Goal: Task Accomplishment & Management: Use online tool/utility

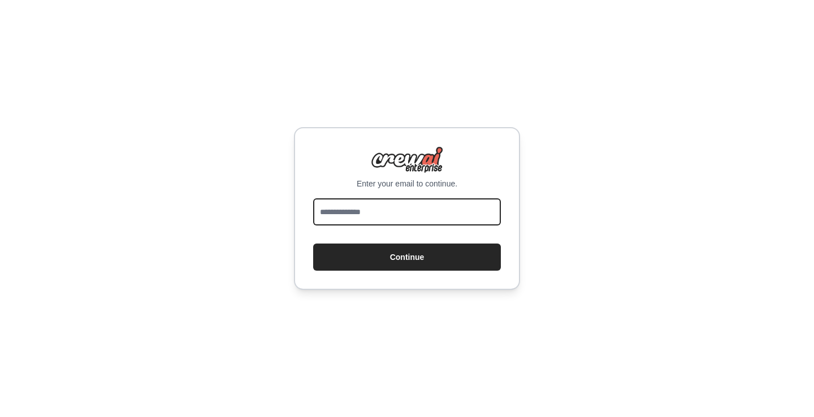
click at [365, 200] on input "email" at bounding box center [407, 211] width 188 height 27
type input "**********"
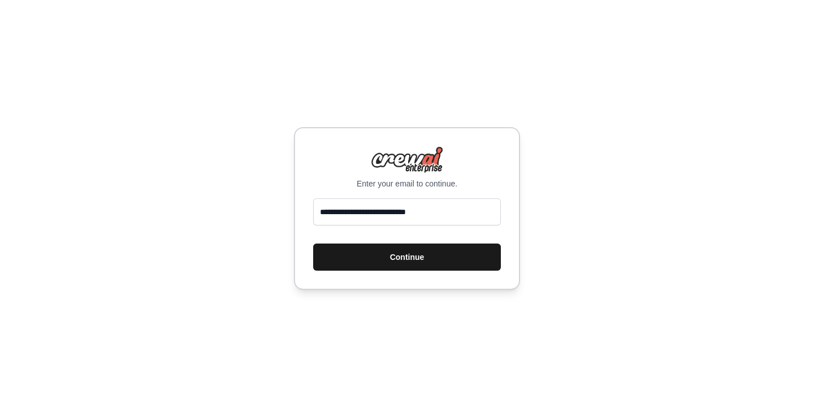
click at [384, 251] on button "Continue" at bounding box center [407, 257] width 188 height 27
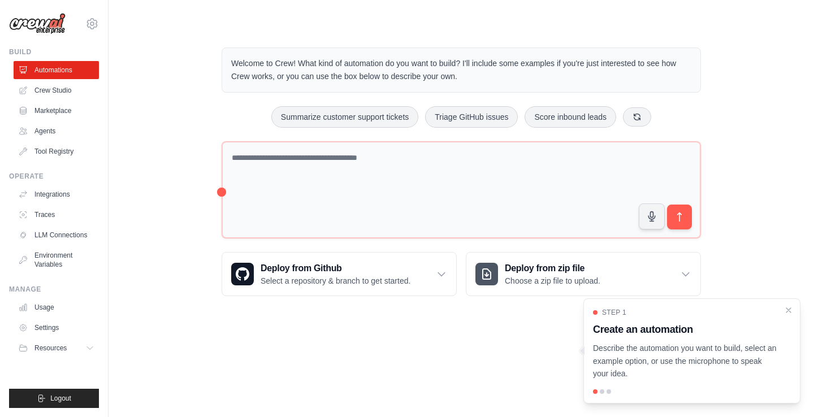
click at [67, 81] on ul "Automations Crew Studio Marketplace Agents Tool Registry" at bounding box center [56, 111] width 85 height 100
click at [59, 87] on link "Crew Studio" at bounding box center [57, 90] width 85 height 18
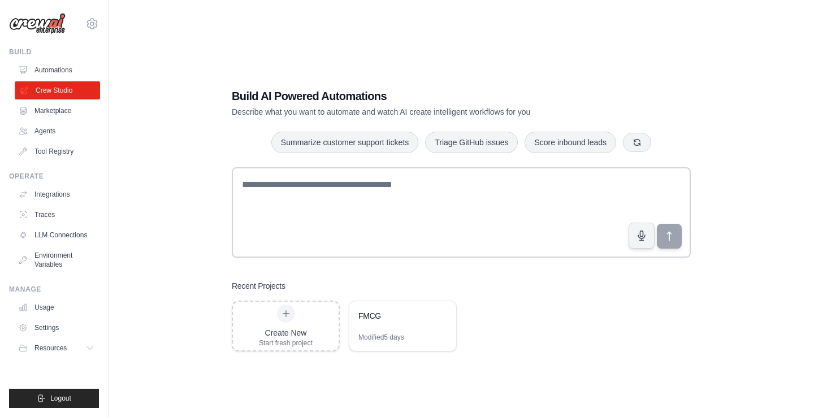
click at [49, 85] on link "Crew Studio" at bounding box center [57, 90] width 85 height 18
click at [282, 317] on icon at bounding box center [286, 313] width 9 height 9
click at [357, 305] on div "FMCG" at bounding box center [402, 317] width 107 height 32
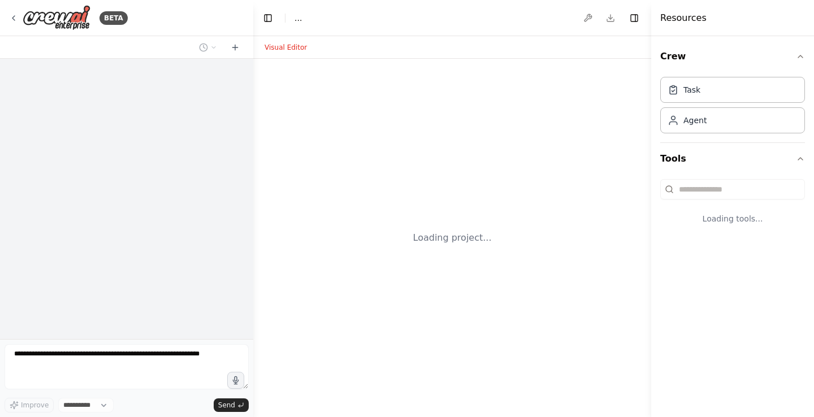
select select "****"
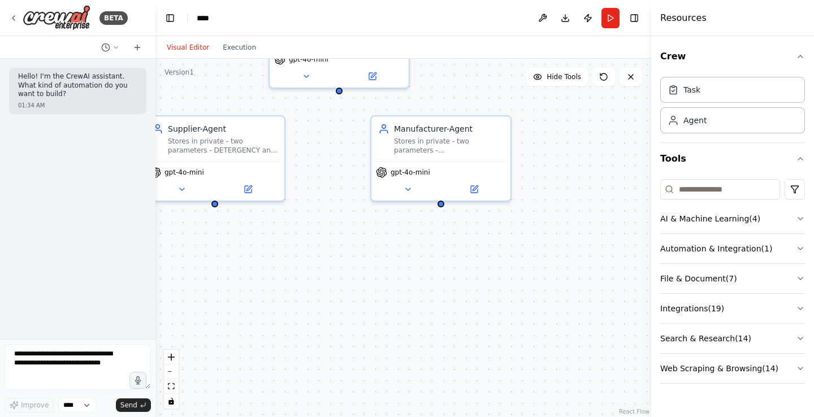
drag, startPoint x: 252, startPoint y: 230, endPoint x: 97, endPoint y: 217, distance: 154.9
click at [100, 217] on div "BETA Hello! I'm the CrewAI assistant. What kind of automation do you want to bu…" at bounding box center [77, 208] width 155 height 417
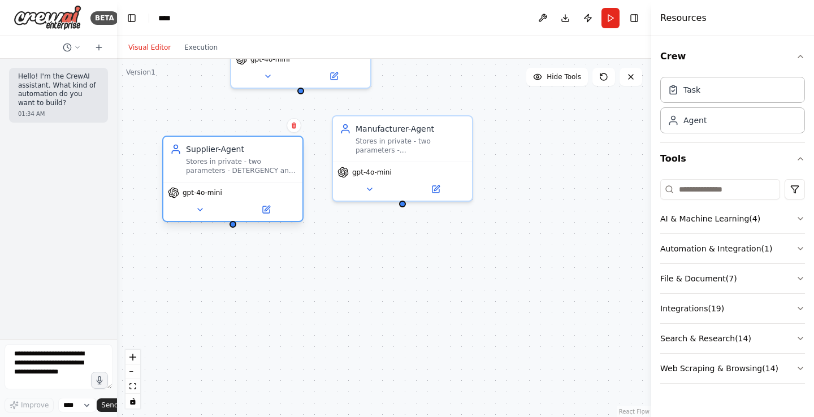
drag, startPoint x: 223, startPoint y: 144, endPoint x: 287, endPoint y: 165, distance: 66.5
click at [287, 165] on div "Stores in private - two parameters - DETERGENCY and FOAMING - and gives supplie…" at bounding box center [241, 166] width 110 height 18
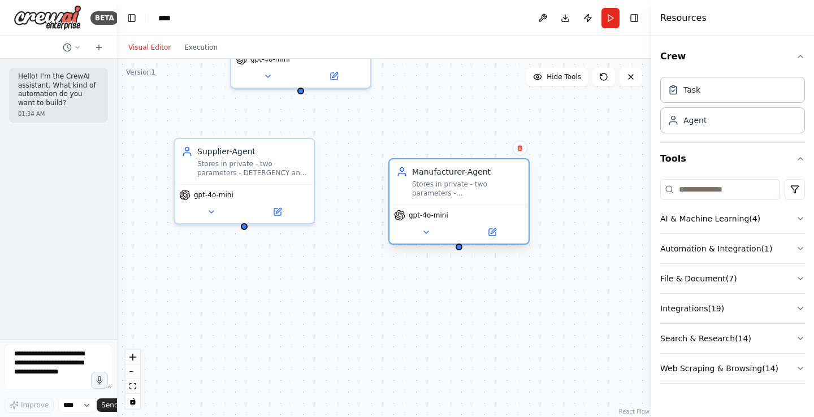
drag, startPoint x: 410, startPoint y: 144, endPoint x: 471, endPoint y: 183, distance: 72.8
click at [471, 183] on div "Stores in private - two parameters - DETERGENCY_THRESHOLD and FOAMING_THRESHOLD…" at bounding box center [467, 189] width 110 height 18
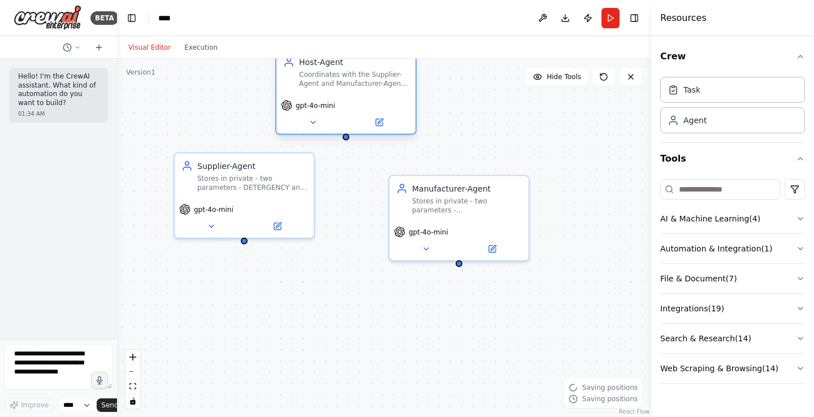
drag, startPoint x: 347, startPoint y: 67, endPoint x: 396, endPoint y: 113, distance: 67.2
click at [396, 113] on div "gpt-4o-mini" at bounding box center [345, 114] width 139 height 39
drag, startPoint x: 291, startPoint y: 175, endPoint x: 283, endPoint y: 207, distance: 33.2
click at [283, 190] on div "Stores in private - two parameters - DETERGENCY and FOAMING - and gives supplie…" at bounding box center [252, 181] width 110 height 18
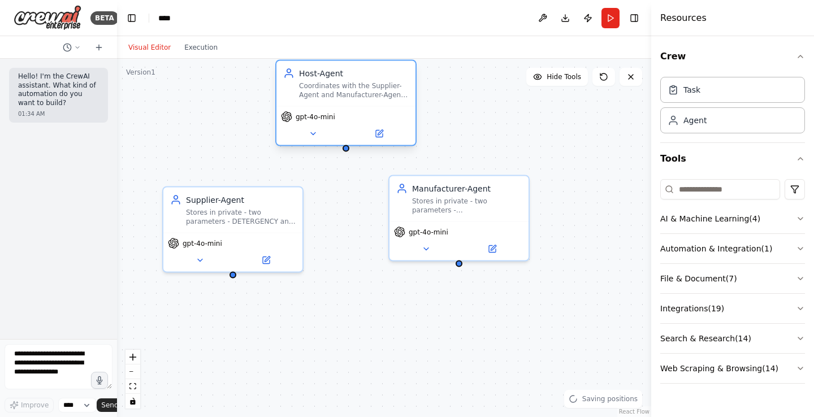
drag, startPoint x: 347, startPoint y: 106, endPoint x: 347, endPoint y: 118, distance: 11.9
click at [347, 118] on div "gpt-4o-mini" at bounding box center [346, 116] width 130 height 11
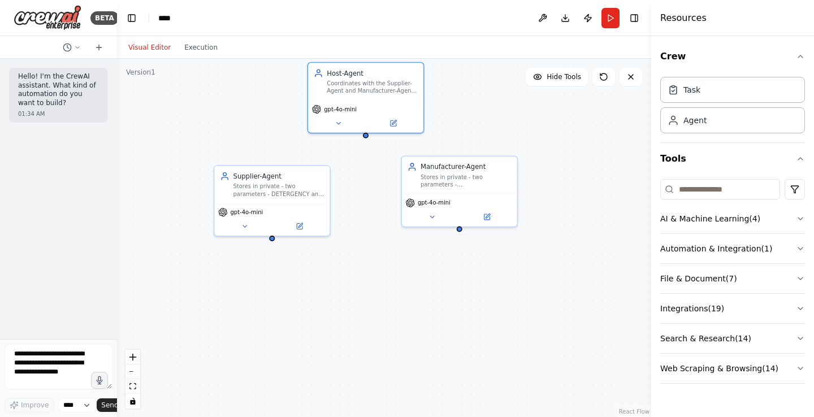
click at [206, 60] on div "Supplier-Agent Stores in private - two parameters - DETERGENCY and FOAMING - an…" at bounding box center [384, 238] width 534 height 358
click at [196, 49] on button "Execution" at bounding box center [201, 48] width 47 height 14
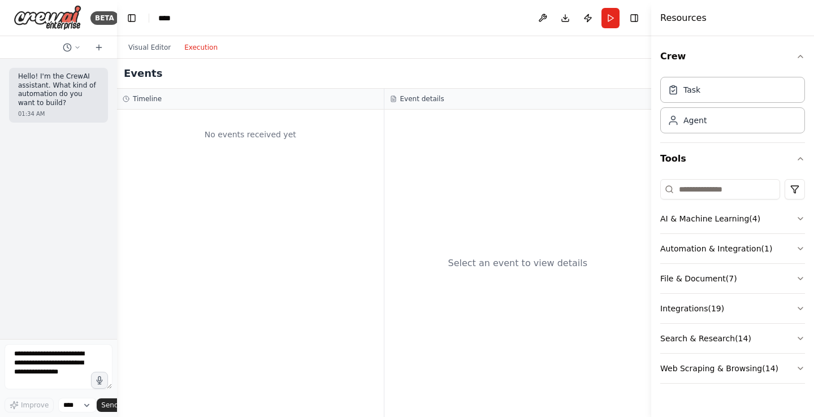
click at [144, 55] on div "Visual Editor Execution" at bounding box center [173, 47] width 103 height 23
click at [139, 53] on button "Visual Editor" at bounding box center [150, 48] width 56 height 14
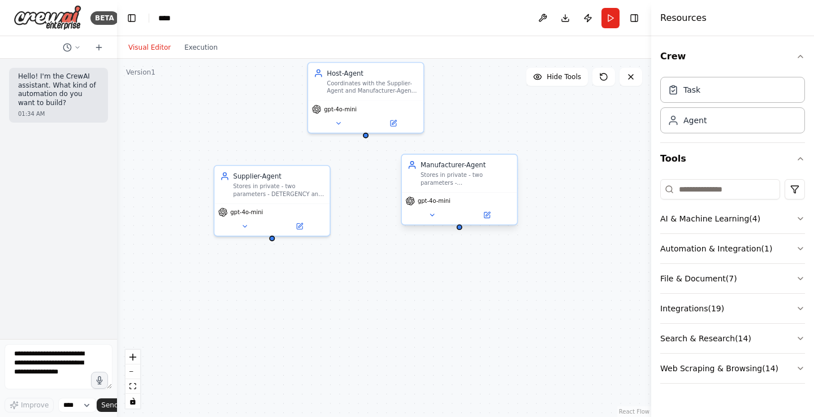
drag, startPoint x: 460, startPoint y: 186, endPoint x: 462, endPoint y: 213, distance: 26.6
click at [462, 211] on div "Manufacturer-Agent Stores in private - two parameters - DETERGENCY_THRESHOLD an…" at bounding box center [459, 190] width 117 height 72
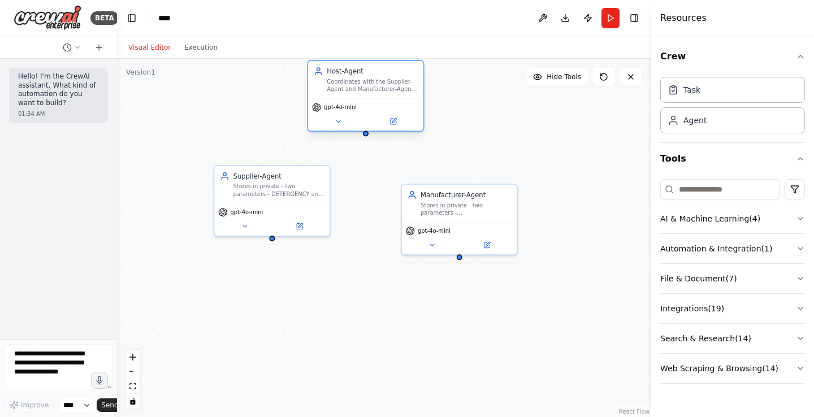
drag, startPoint x: 366, startPoint y: 101, endPoint x: 368, endPoint y: 119, distance: 18.2
click at [368, 119] on div "gpt-4o-mini" at bounding box center [365, 114] width 115 height 32
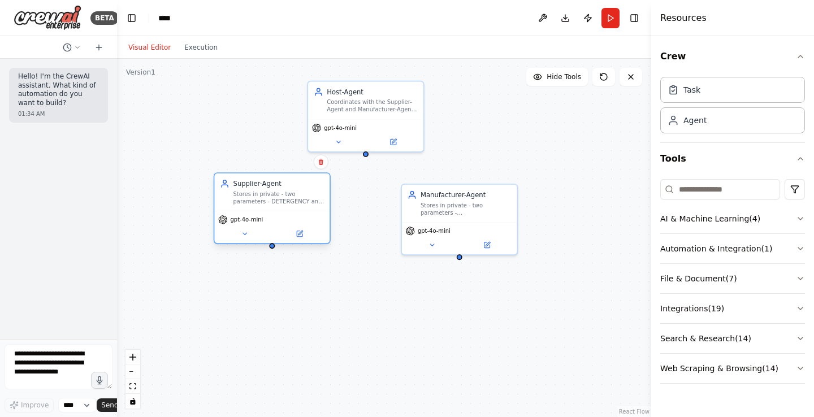
drag, startPoint x: 291, startPoint y: 193, endPoint x: 291, endPoint y: 214, distance: 20.9
click at [291, 206] on div "Stores in private - two parameters - DETERGENCY and FOAMING - and gives supplie…" at bounding box center [279, 198] width 91 height 15
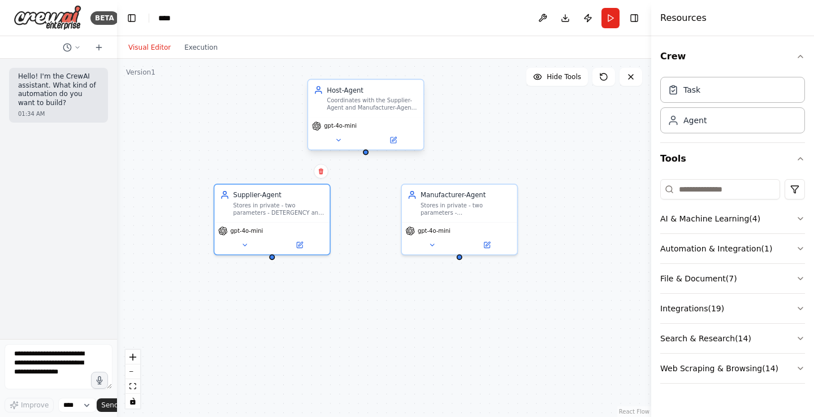
click at [350, 128] on span "gpt-4o-mini" at bounding box center [340, 126] width 33 height 7
click at [342, 142] on button at bounding box center [338, 140] width 53 height 11
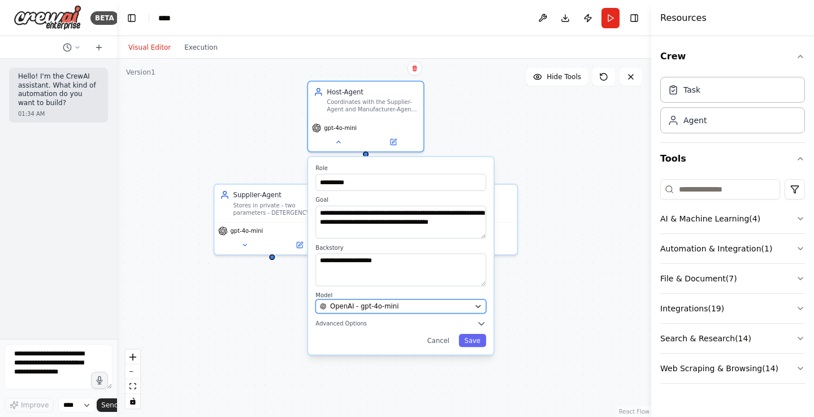
click at [355, 304] on span "OpenAI - gpt-4o-mini" at bounding box center [364, 307] width 68 height 10
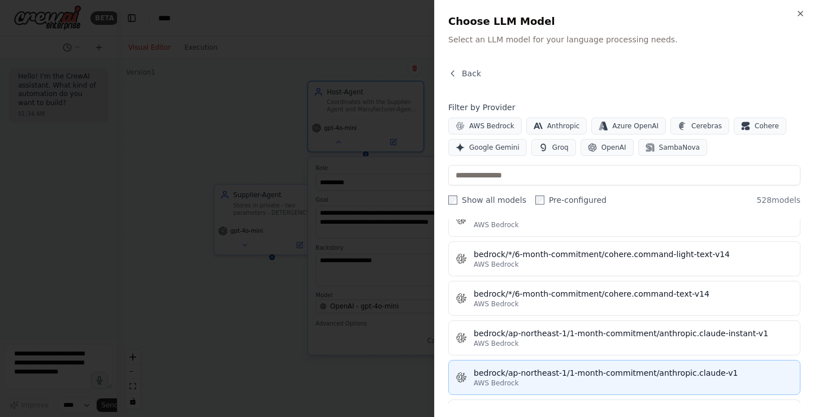
scroll to position [1601, 0]
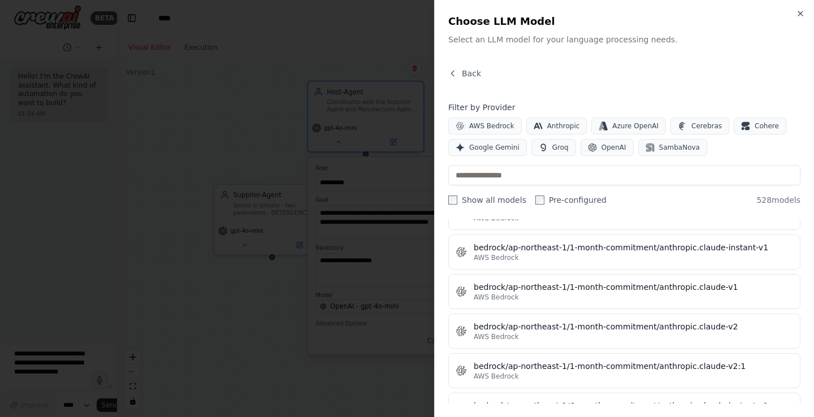
click at [378, 240] on div at bounding box center [407, 208] width 814 height 417
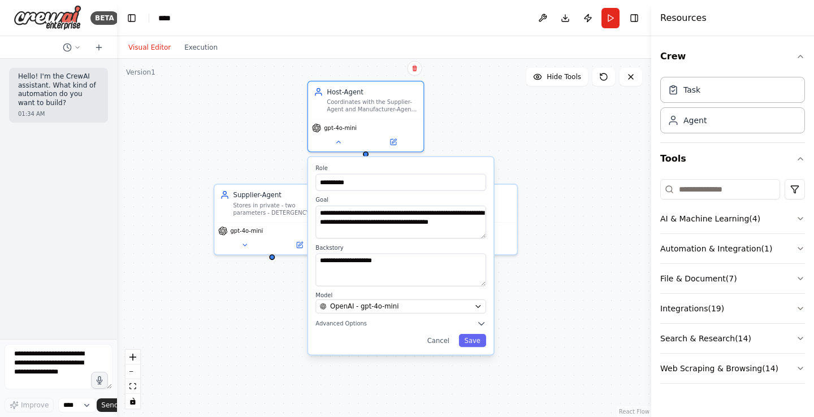
click at [405, 330] on div "**********" at bounding box center [400, 256] width 185 height 198
